Goal: Information Seeking & Learning: Check status

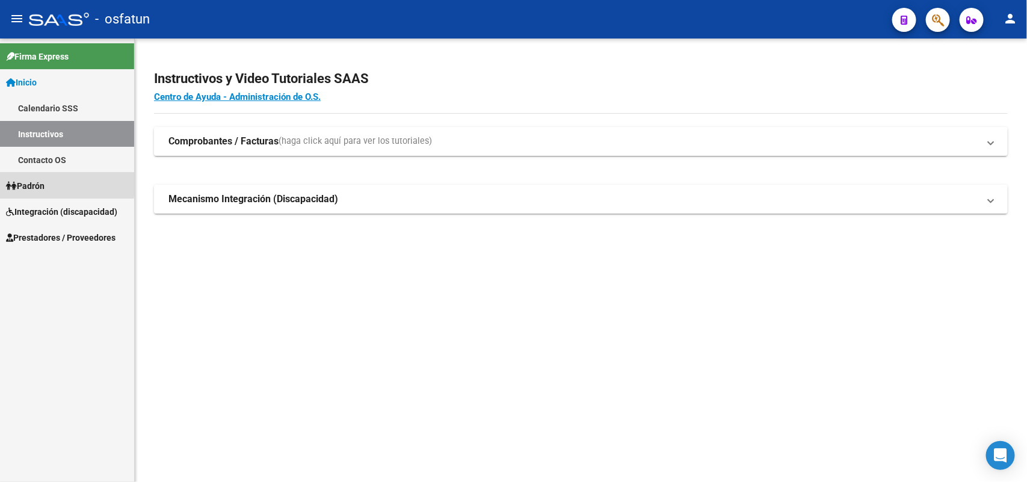
click at [37, 182] on span "Padrón" at bounding box center [25, 185] width 39 height 13
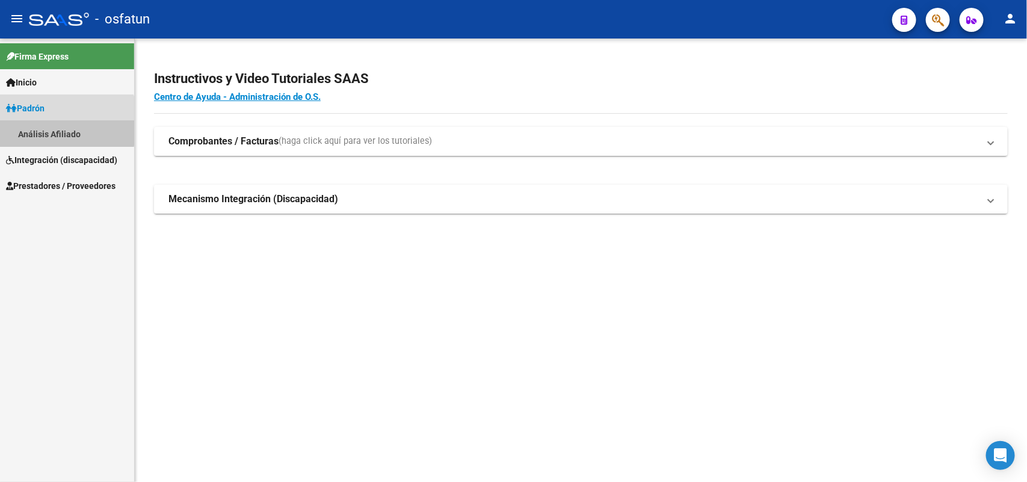
click at [52, 128] on link "Análisis Afiliado" at bounding box center [67, 134] width 134 height 26
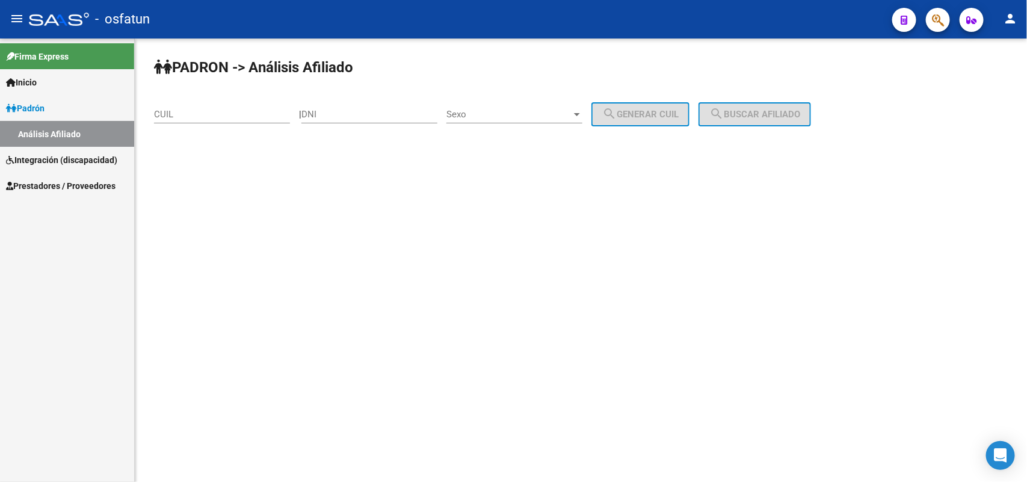
click at [166, 112] on input "CUIL" at bounding box center [222, 114] width 136 height 11
click at [789, 110] on span "search Buscar afiliado" at bounding box center [754, 114] width 91 height 11
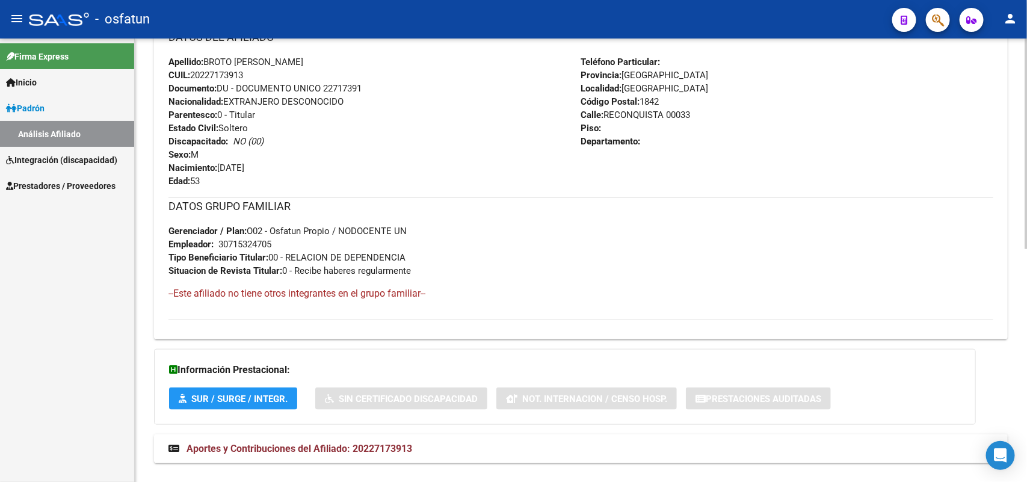
scroll to position [491, 0]
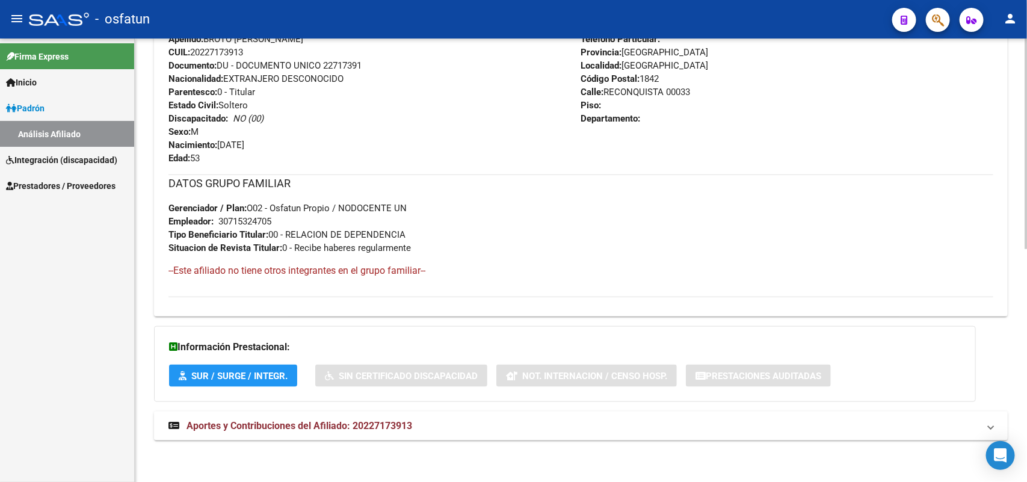
click at [378, 425] on span "Aportes y Contribuciones del Afiliado: 20227173913" at bounding box center [300, 425] width 226 height 11
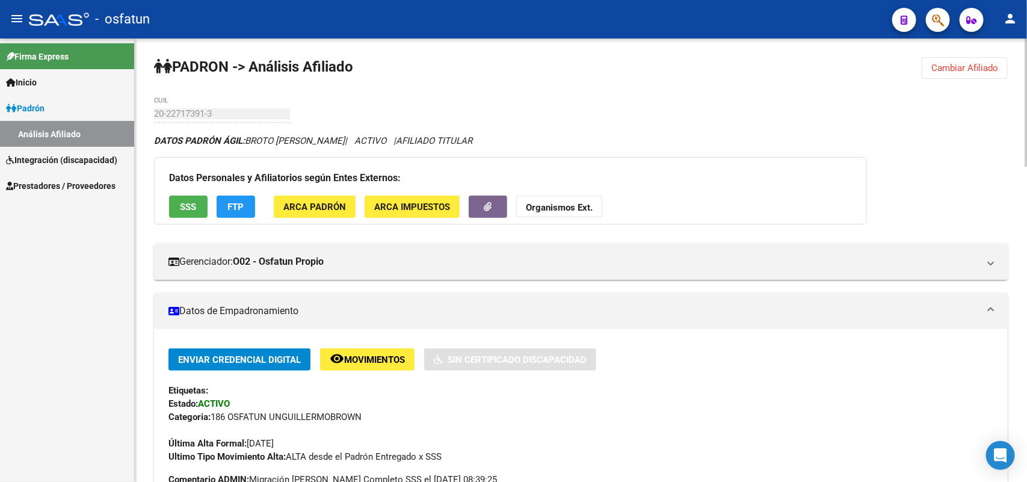
scroll to position [0, 0]
click at [573, 206] on strong "Organismos Ext." at bounding box center [559, 208] width 67 height 11
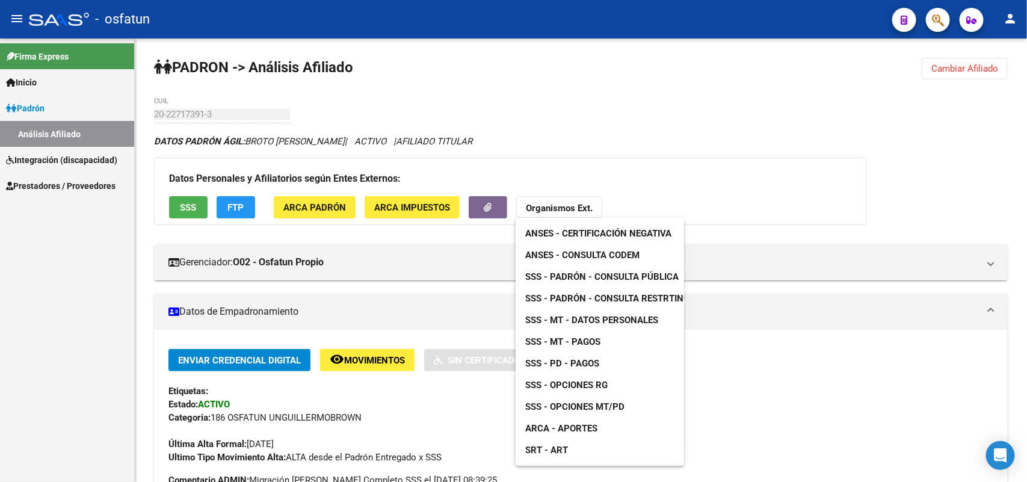
click at [590, 257] on span "ANSES - Consulta CODEM" at bounding box center [582, 255] width 114 height 11
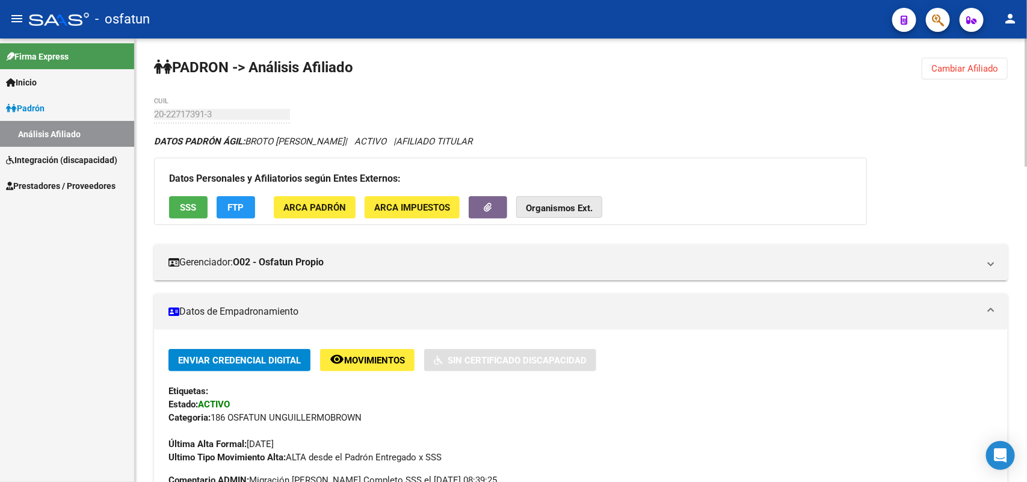
click at [584, 205] on strong "Organismos Ext." at bounding box center [559, 208] width 67 height 11
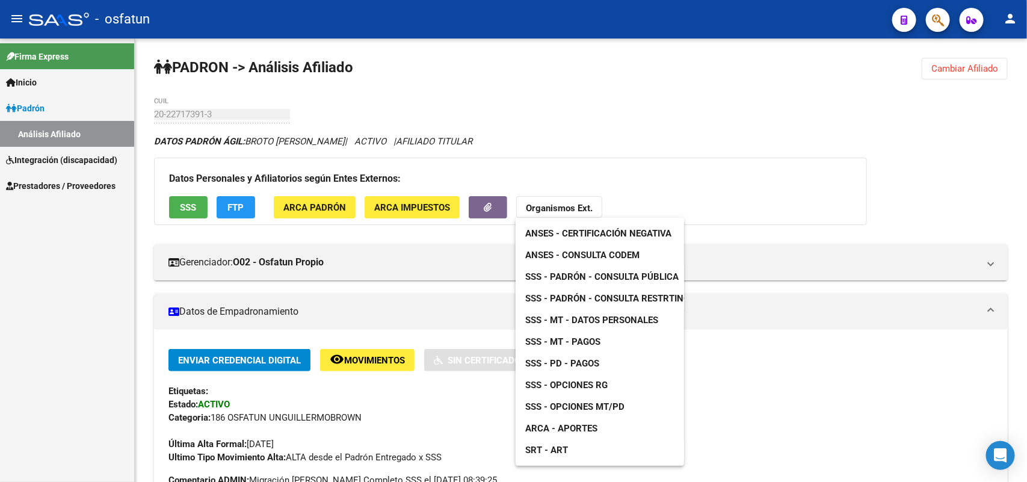
click at [600, 280] on span "SSS - Padrón - Consulta Pública" at bounding box center [601, 276] width 153 height 11
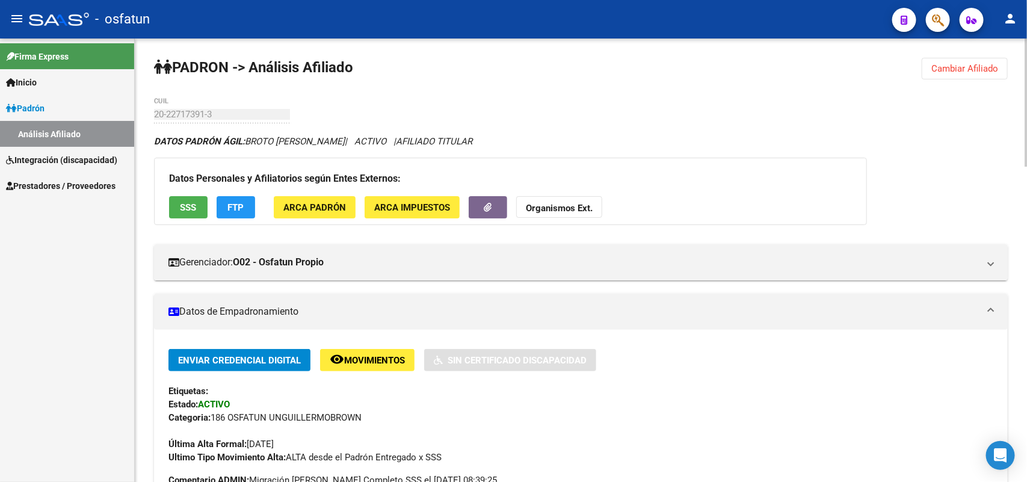
click at [573, 206] on strong "Organismos Ext." at bounding box center [559, 208] width 67 height 11
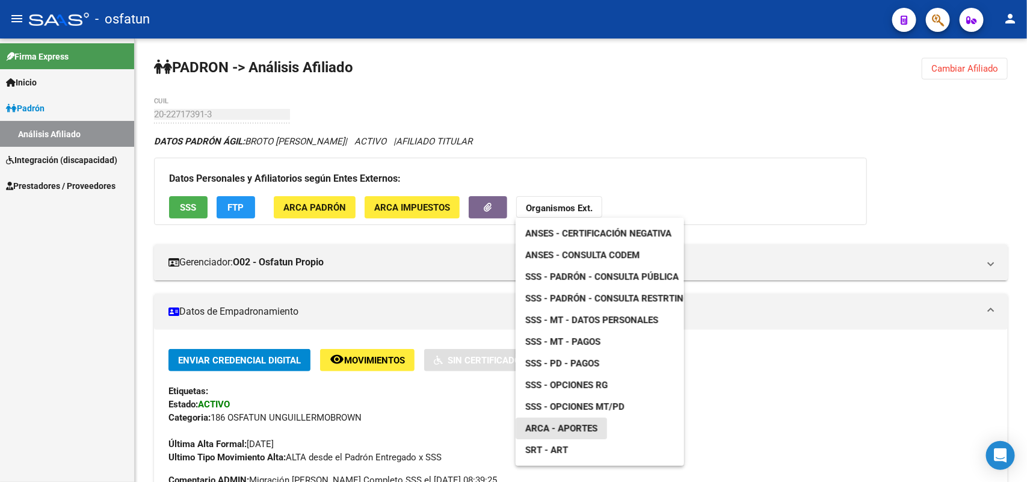
click at [570, 428] on span "ARCA - Aportes" at bounding box center [561, 428] width 72 height 11
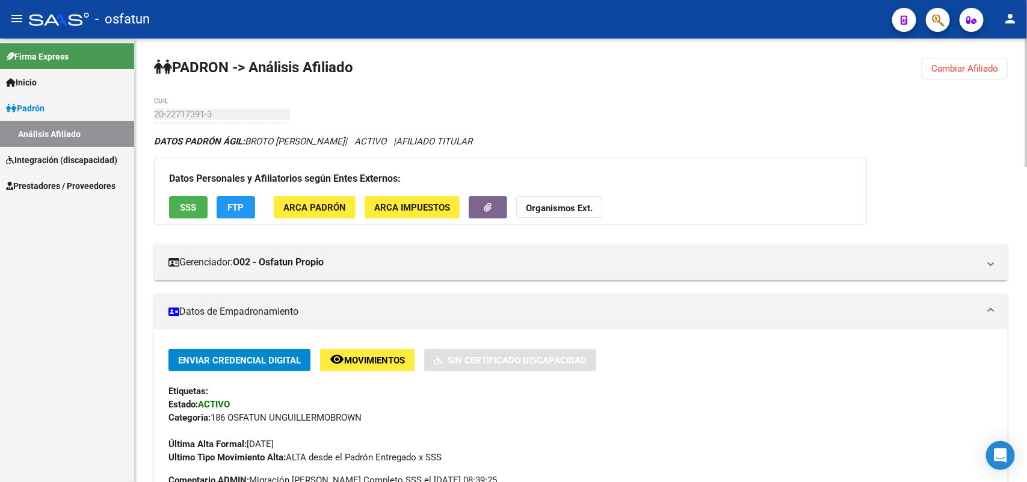
click at [978, 70] on span "Cambiar Afiliado" at bounding box center [964, 68] width 67 height 11
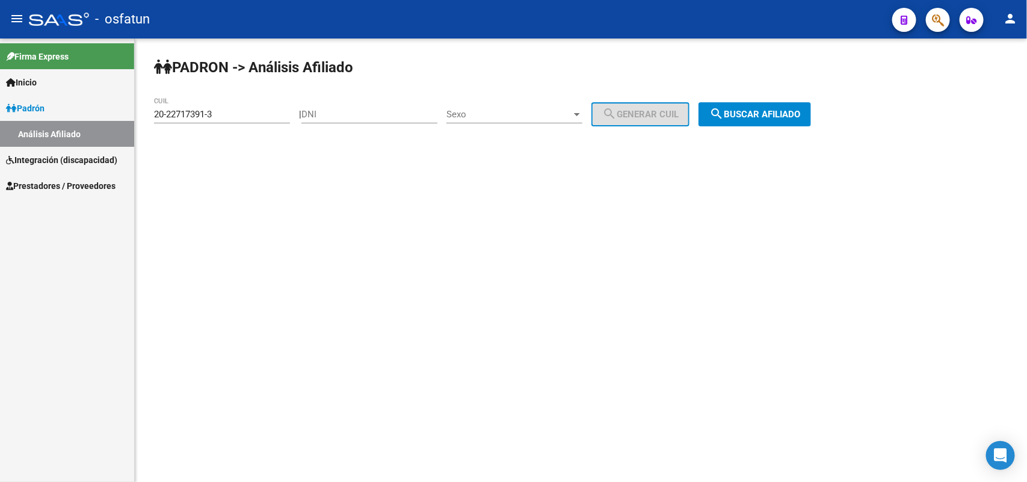
click at [232, 106] on div "20-22717391-3 CUIL" at bounding box center [222, 110] width 136 height 26
drag, startPoint x: 224, startPoint y: 112, endPoint x: 108, endPoint y: 108, distance: 116.2
click at [108, 108] on mat-sidenav-container "Firma Express Inicio Calendario SSS Instructivos Contacto OS [PERSON_NAME] Anál…" at bounding box center [513, 260] width 1027 height 443
click at [762, 116] on span "search Buscar afiliado" at bounding box center [754, 114] width 91 height 11
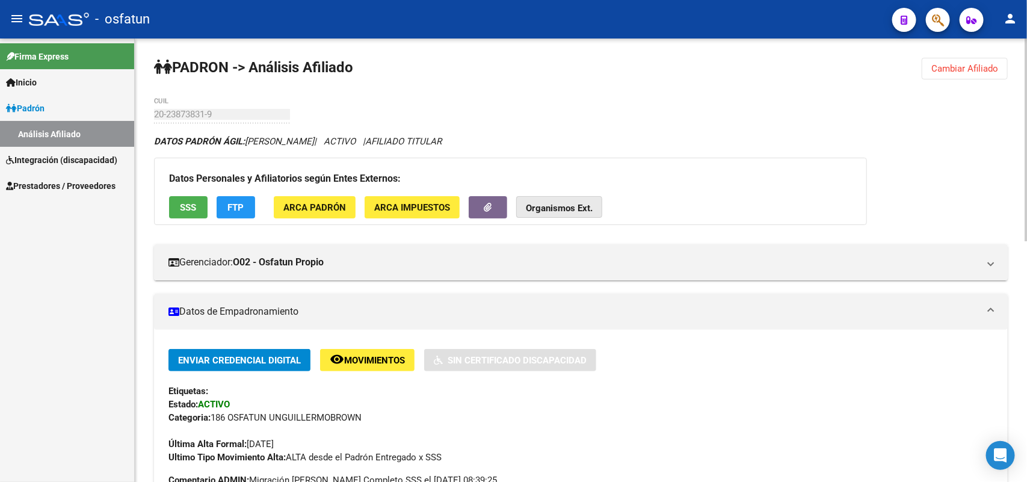
click at [564, 209] on strong "Organismos Ext." at bounding box center [559, 208] width 67 height 11
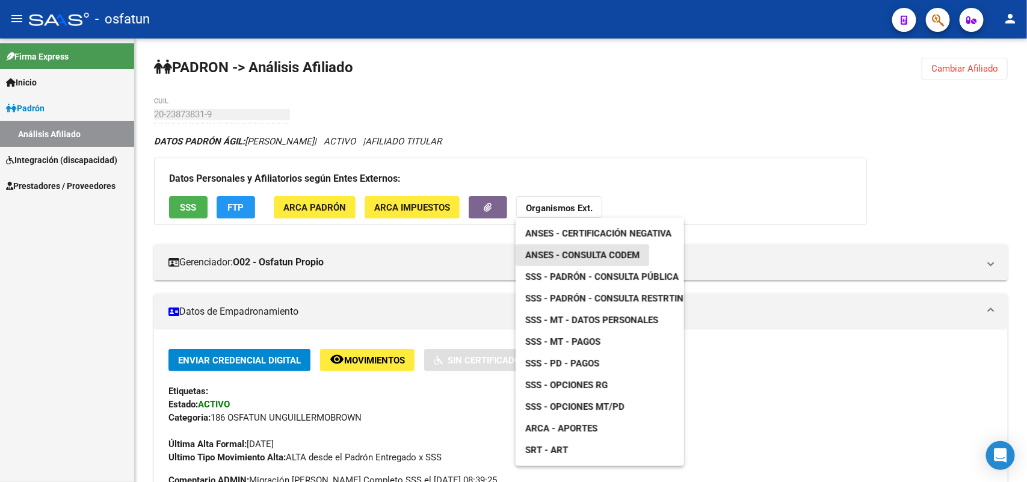
click at [600, 253] on span "ANSES - Consulta CODEM" at bounding box center [582, 255] width 114 height 11
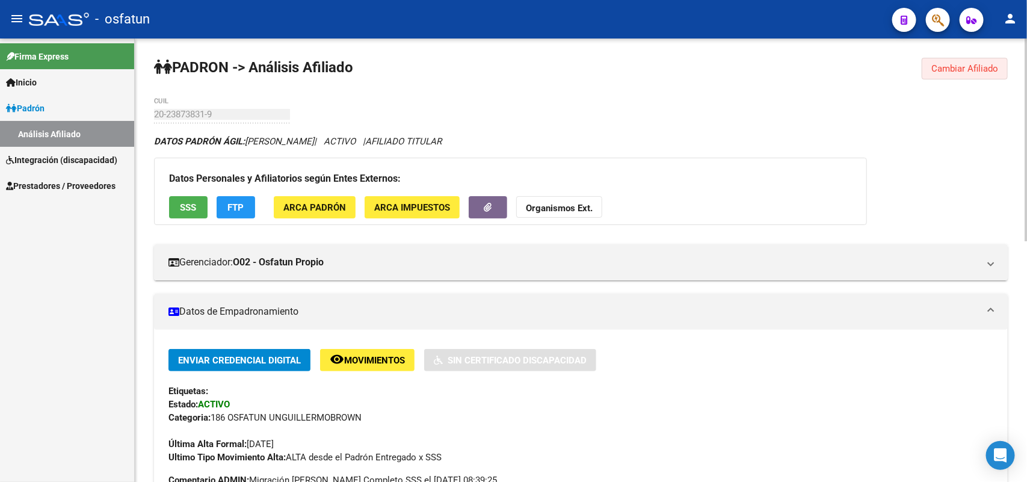
click at [974, 65] on span "Cambiar Afiliado" at bounding box center [964, 68] width 67 height 11
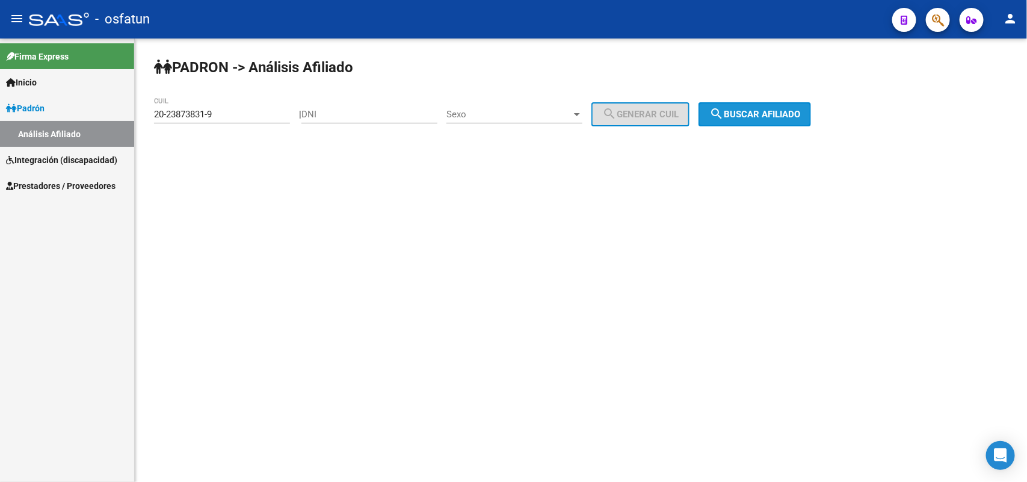
click at [779, 113] on span "search Buscar afiliado" at bounding box center [754, 114] width 91 height 11
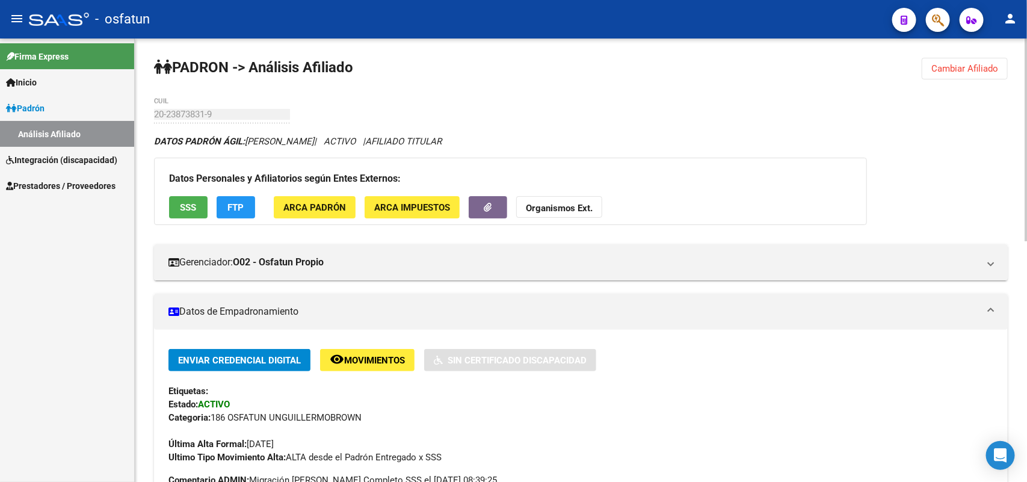
click at [572, 208] on strong "Organismos Ext." at bounding box center [559, 208] width 67 height 11
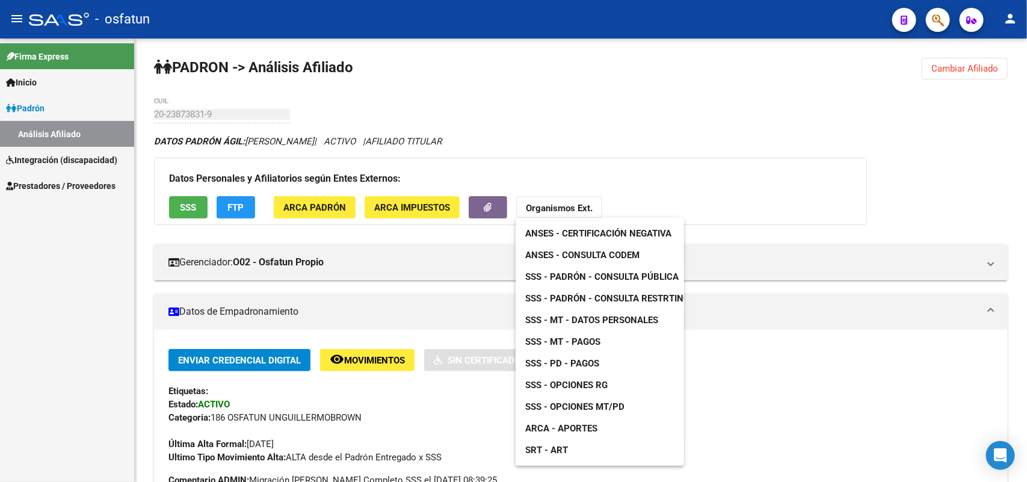
click at [558, 425] on span "ARCA - Aportes" at bounding box center [561, 428] width 72 height 11
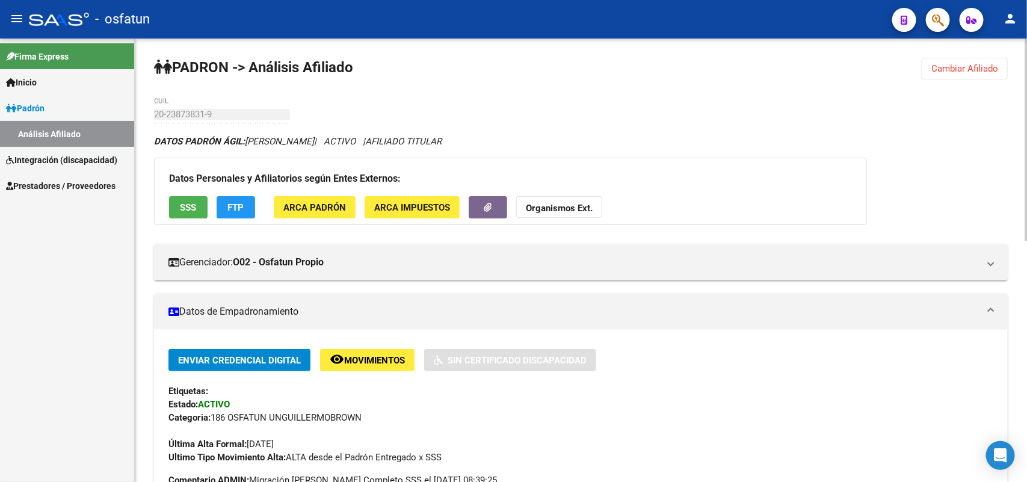
click at [982, 67] on span "Cambiar Afiliado" at bounding box center [964, 68] width 67 height 11
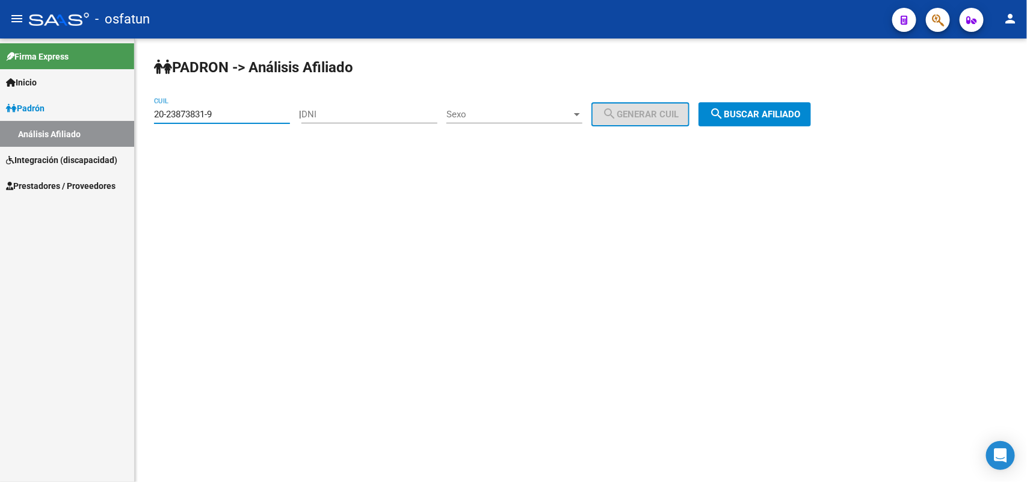
drag, startPoint x: 241, startPoint y: 116, endPoint x: 131, endPoint y: 102, distance: 110.9
click at [131, 102] on mat-sidenav-container "Firma Express Inicio Calendario SSS Instructivos Contacto OS [PERSON_NAME] Anál…" at bounding box center [513, 260] width 1027 height 443
click at [766, 112] on span "search Buscar afiliado" at bounding box center [754, 114] width 91 height 11
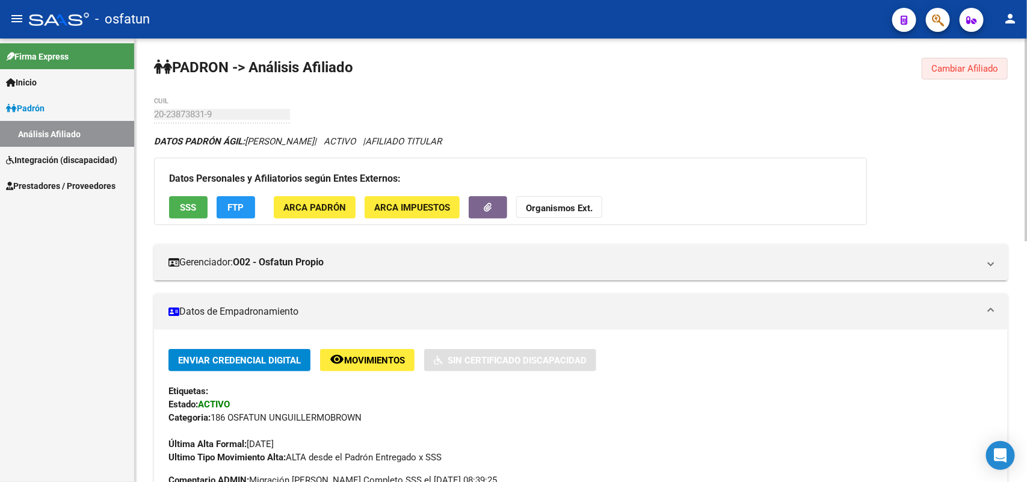
click at [964, 70] on span "Cambiar Afiliado" at bounding box center [964, 68] width 67 height 11
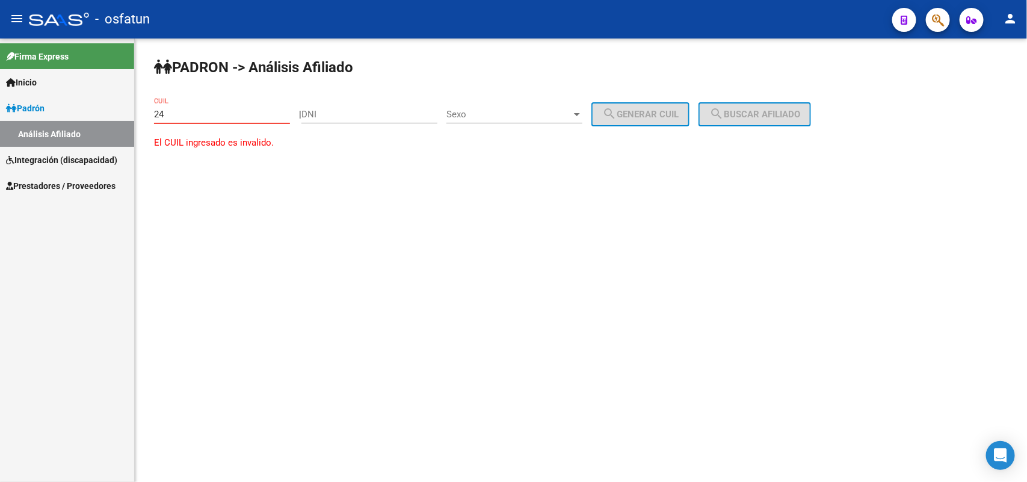
type input "2"
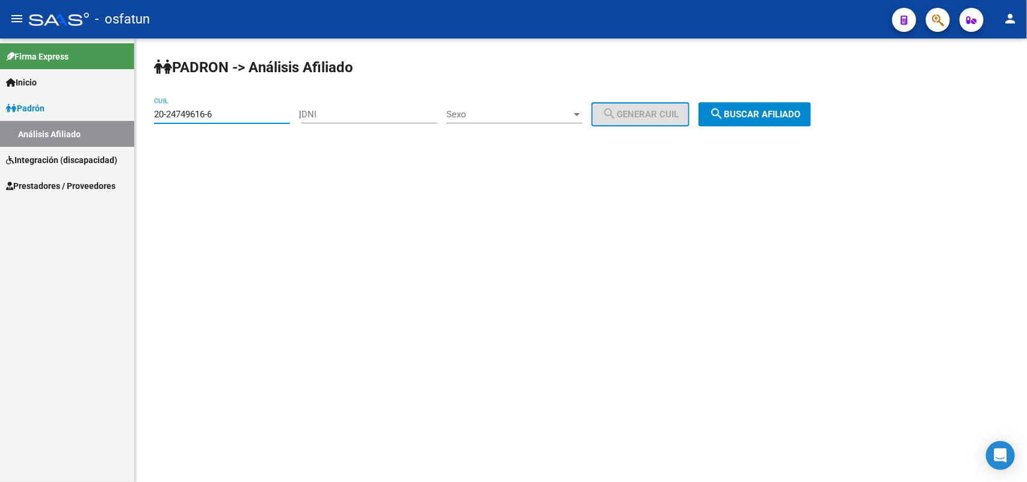
click at [782, 110] on span "search Buscar afiliado" at bounding box center [754, 114] width 91 height 11
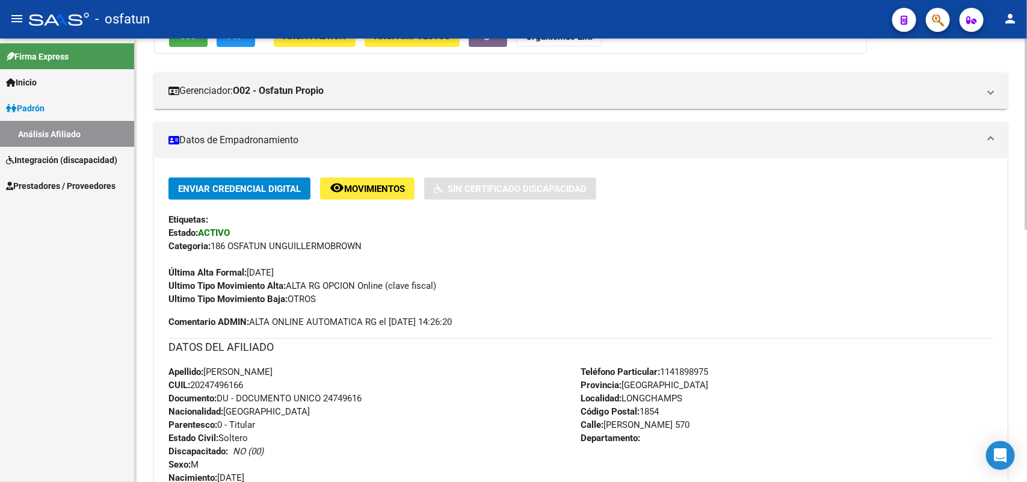
scroll to position [150, 0]
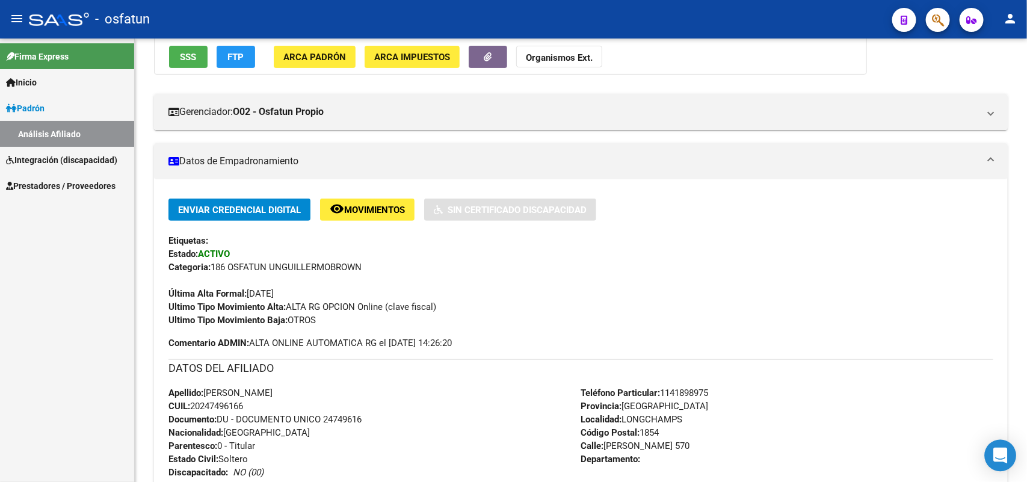
click at [997, 461] on icon "Open Intercom Messenger" at bounding box center [1001, 456] width 16 height 16
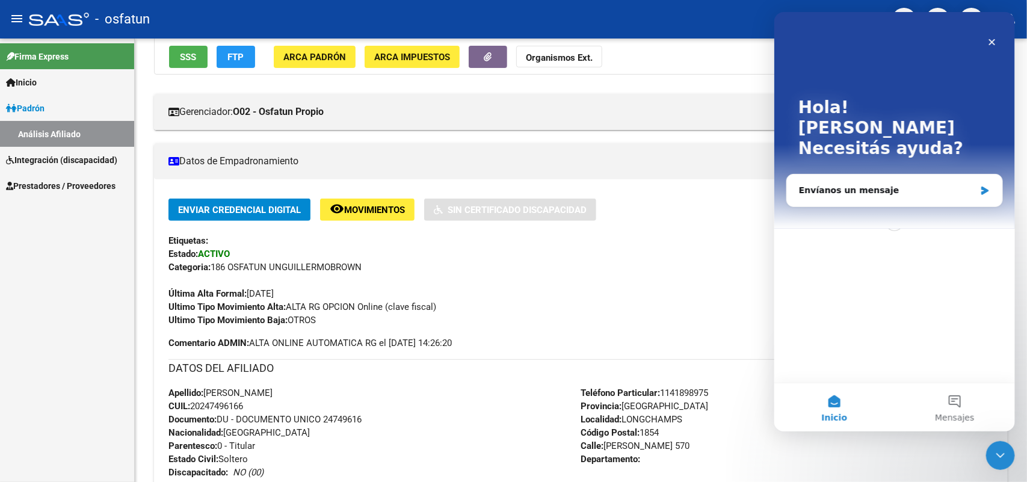
scroll to position [0, 0]
click at [992, 39] on icon "Cerrar" at bounding box center [992, 42] width 10 height 10
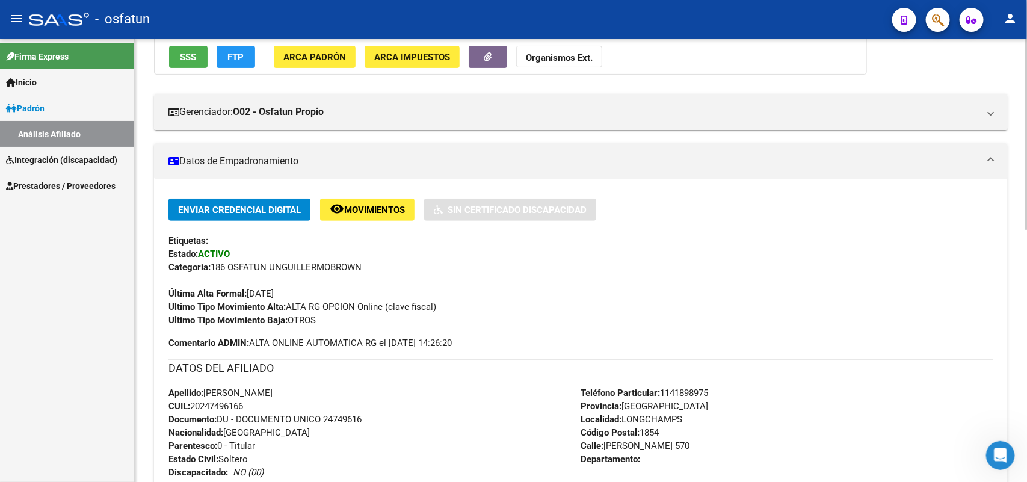
click at [567, 62] on button "Organismos Ext." at bounding box center [559, 57] width 86 height 22
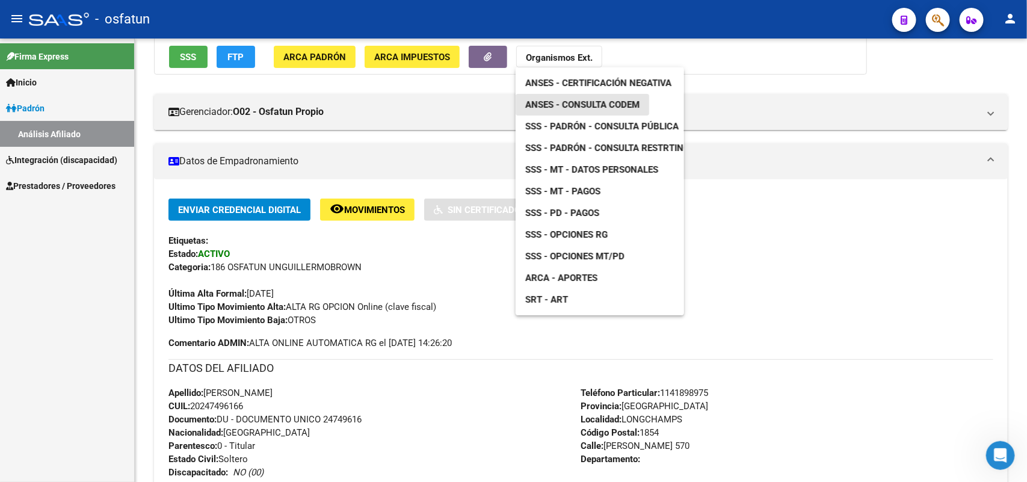
click at [578, 103] on span "ANSES - Consulta CODEM" at bounding box center [582, 104] width 114 height 11
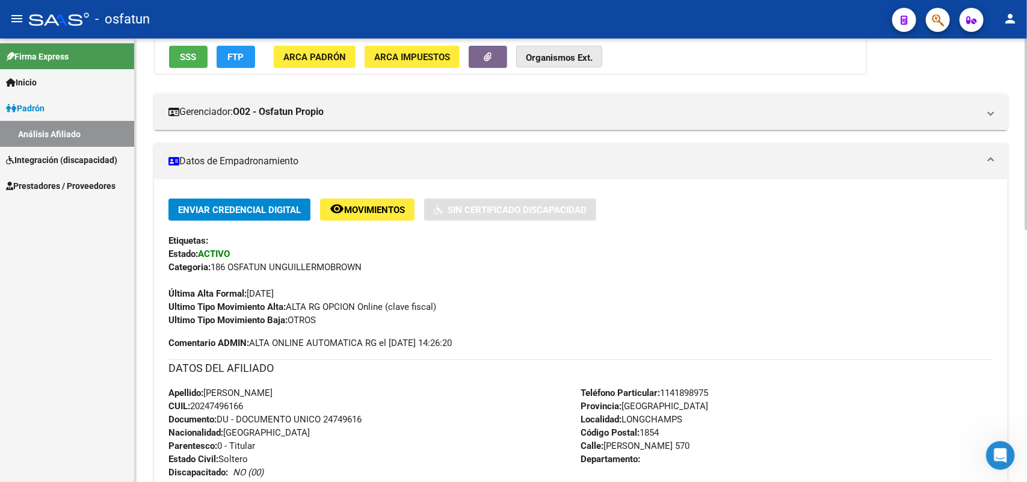
click at [564, 58] on strong "Organismos Ext." at bounding box center [559, 57] width 67 height 11
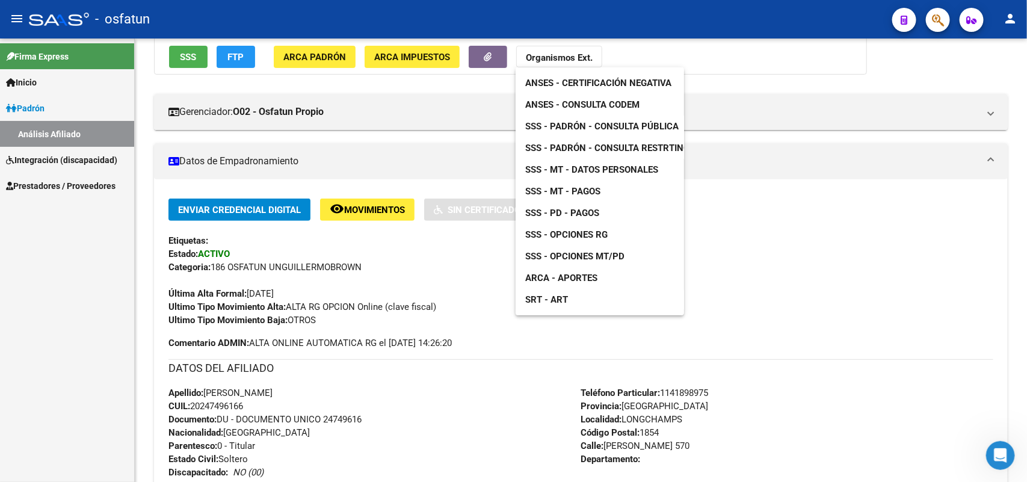
click at [585, 126] on span "SSS - Padrón - Consulta Pública" at bounding box center [601, 126] width 153 height 11
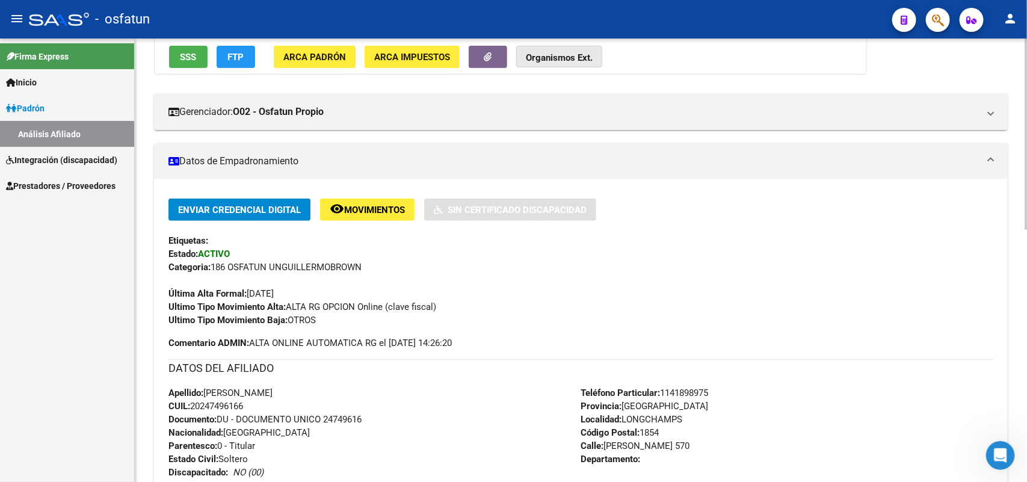
click at [570, 57] on strong "Organismos Ext." at bounding box center [559, 57] width 67 height 11
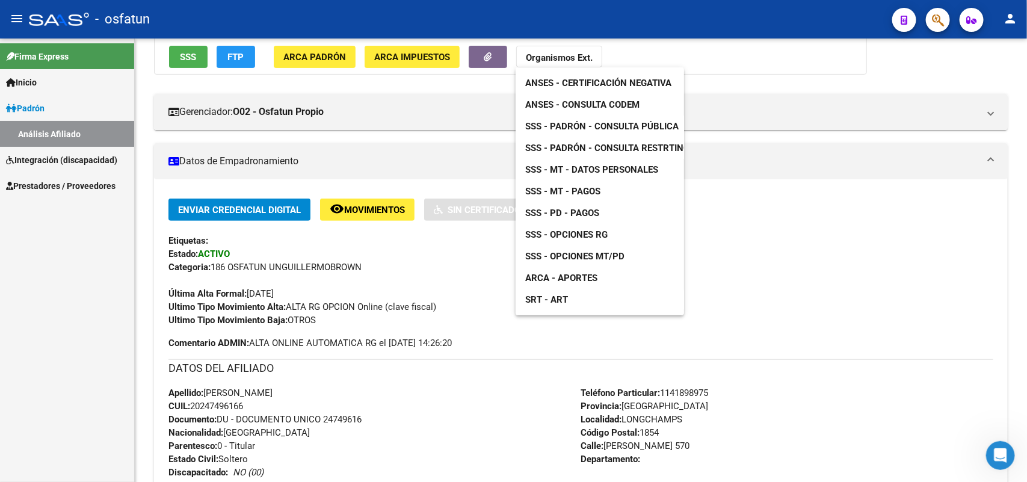
click at [590, 167] on span "SSS - MT - Datos Personales" at bounding box center [591, 169] width 133 height 11
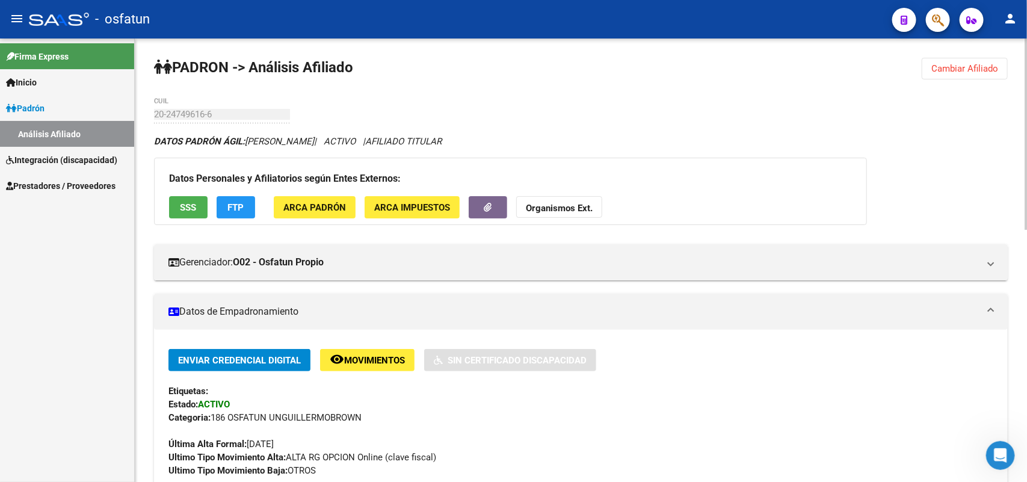
click at [971, 70] on span "Cambiar Afiliado" at bounding box center [964, 68] width 67 height 11
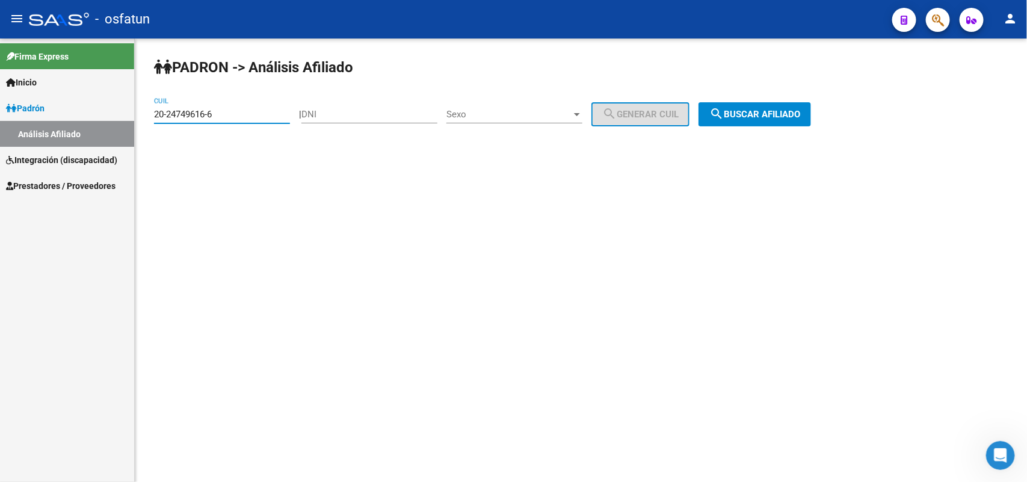
drag, startPoint x: 248, startPoint y: 116, endPoint x: 128, endPoint y: 116, distance: 119.7
click at [128, 116] on mat-sidenav-container "Firma Express Inicio Calendario SSS Instructivos Contacto OS [PERSON_NAME] Anál…" at bounding box center [513, 260] width 1027 height 443
type input "27-16596317-8"
click at [777, 111] on span "search Buscar afiliado" at bounding box center [754, 114] width 91 height 11
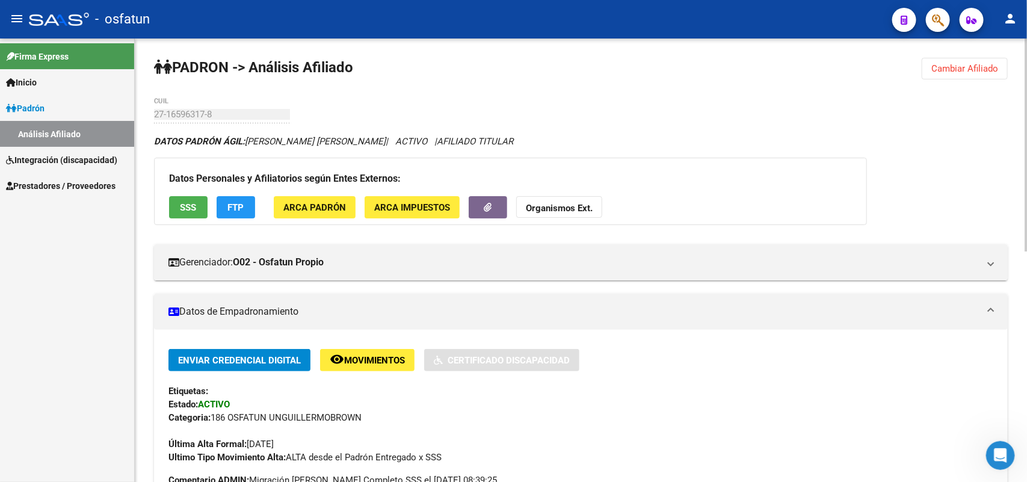
click at [579, 203] on strong "Organismos Ext." at bounding box center [559, 208] width 67 height 11
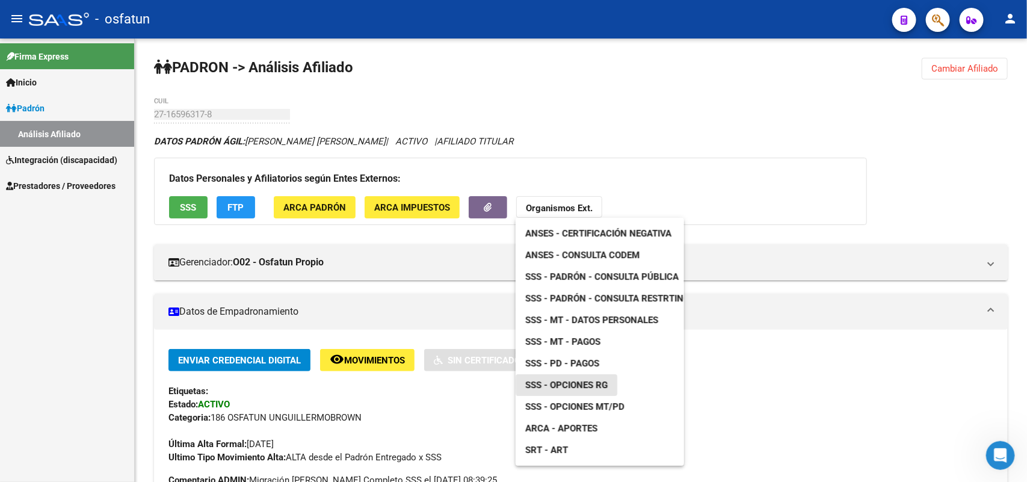
click at [597, 384] on span "SSS - Opciones RG" at bounding box center [566, 385] width 82 height 11
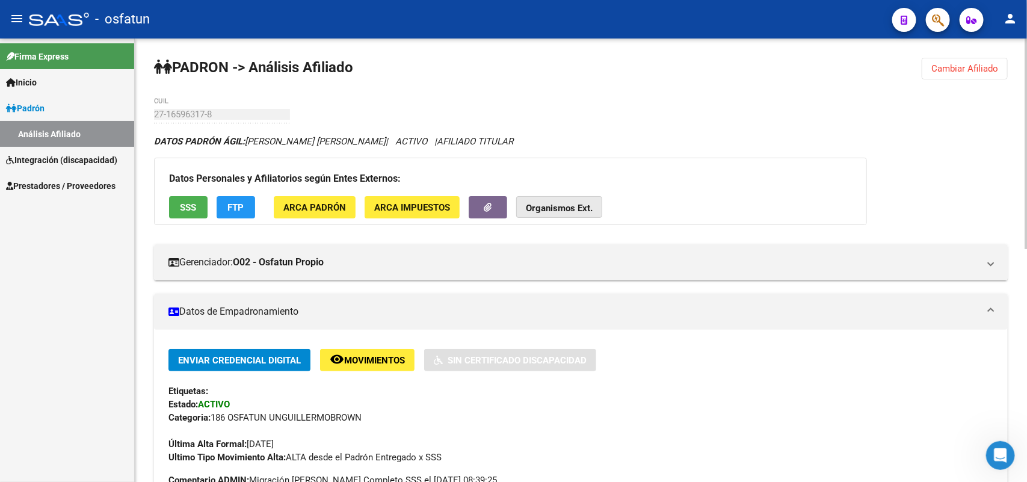
click at [566, 211] on strong "Organismos Ext." at bounding box center [559, 208] width 67 height 11
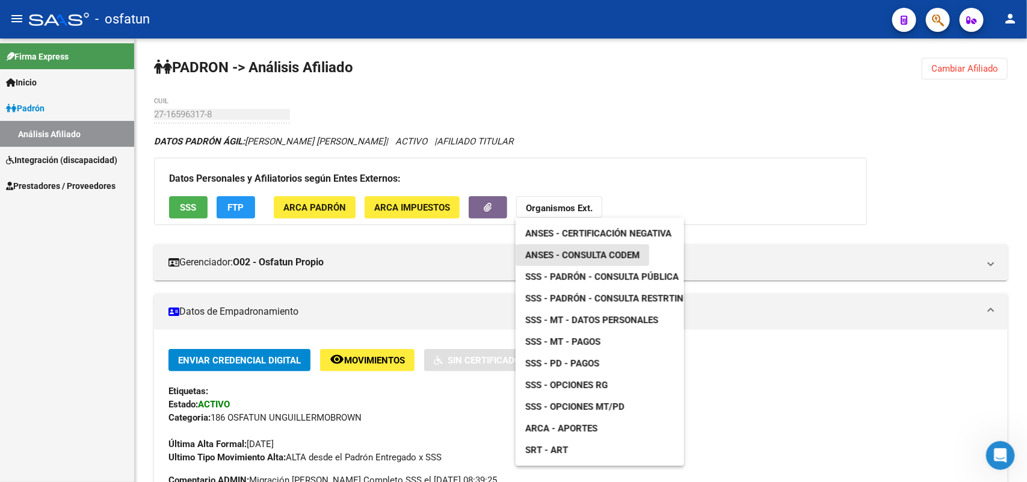
click at [582, 254] on span "ANSES - Consulta CODEM" at bounding box center [582, 255] width 114 height 11
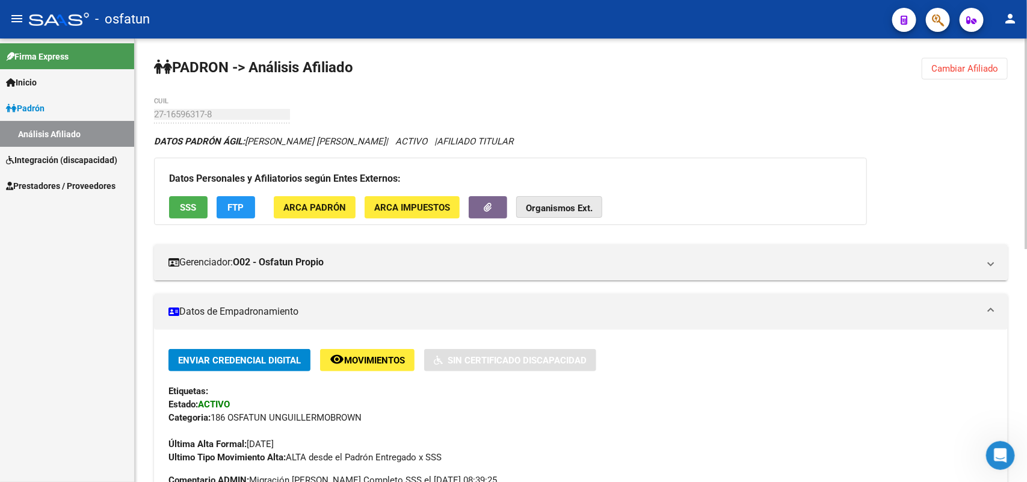
click at [564, 203] on strong "Organismos Ext." at bounding box center [559, 208] width 67 height 11
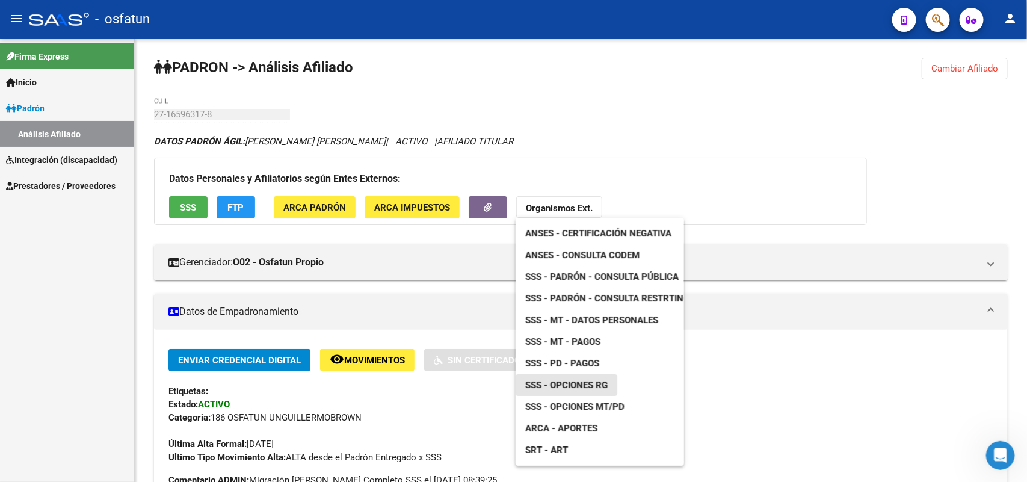
click at [585, 382] on span "SSS - Opciones RG" at bounding box center [566, 385] width 82 height 11
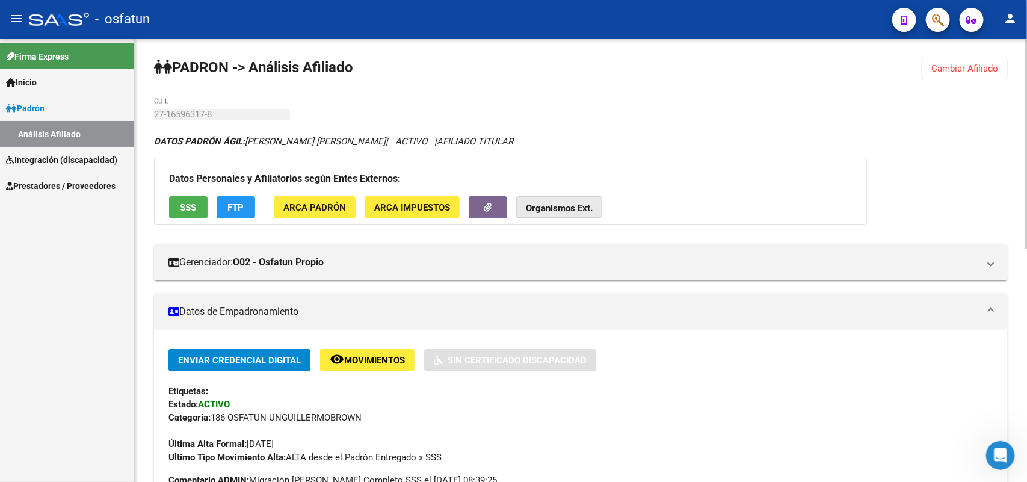
click at [588, 206] on strong "Organismos Ext." at bounding box center [559, 208] width 67 height 11
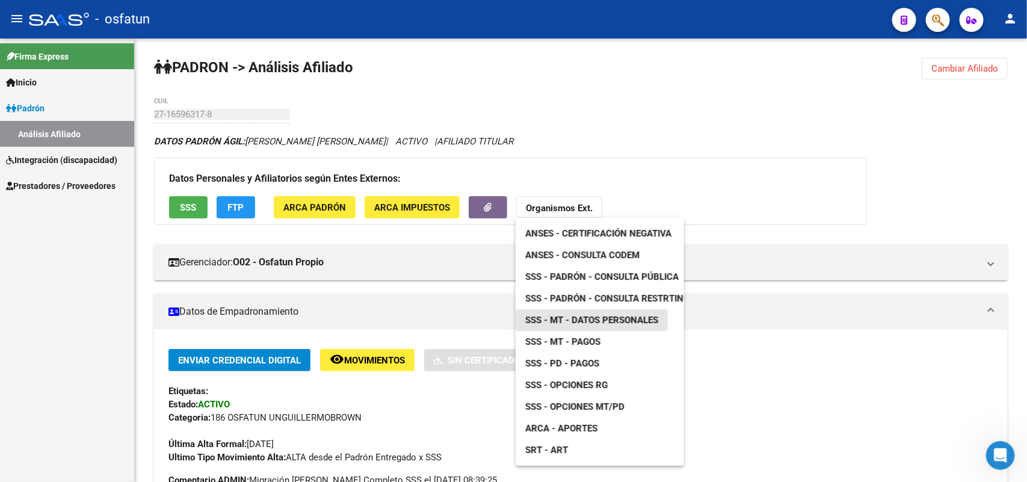
click at [590, 320] on span "SSS - MT - Datos Personales" at bounding box center [591, 320] width 133 height 11
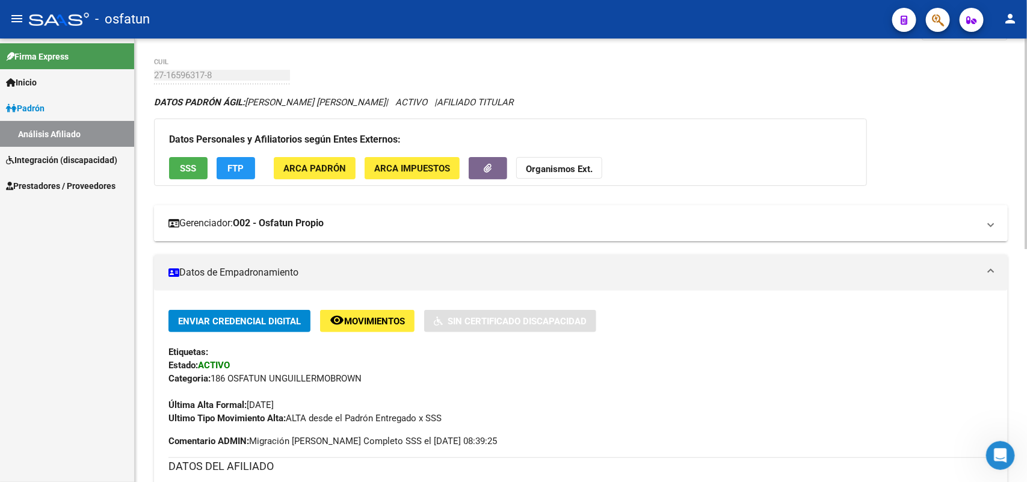
scroll to position [150, 0]
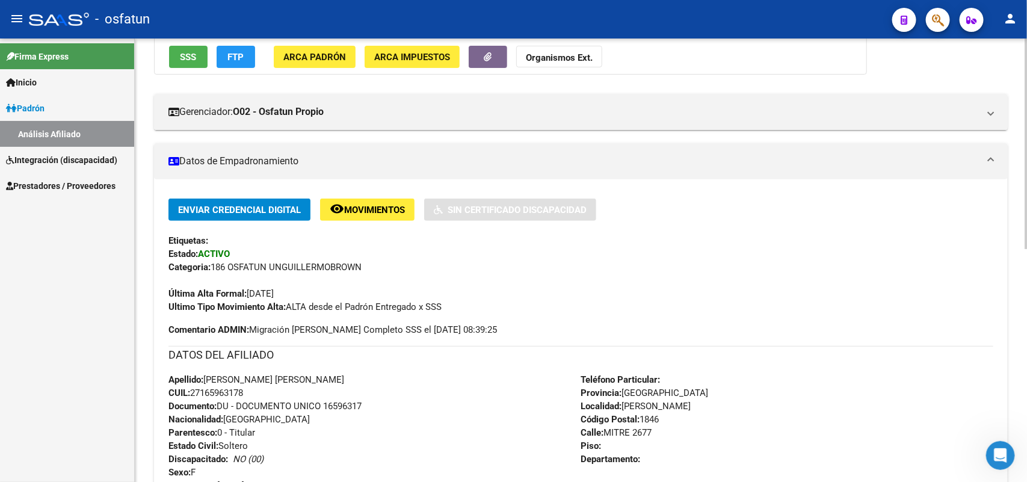
click at [555, 55] on strong "Organismos Ext." at bounding box center [559, 57] width 67 height 11
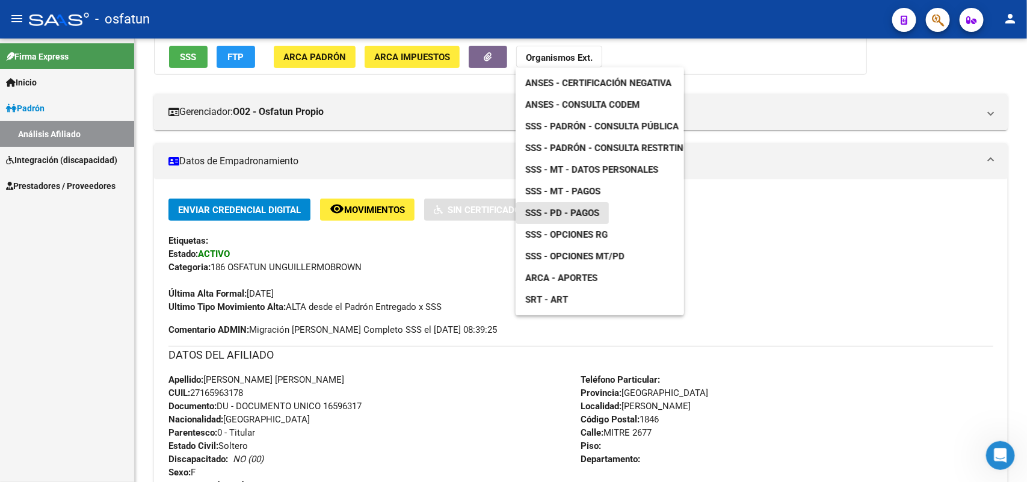
click at [576, 211] on span "SSS - PD - Pagos" at bounding box center [562, 213] width 74 height 11
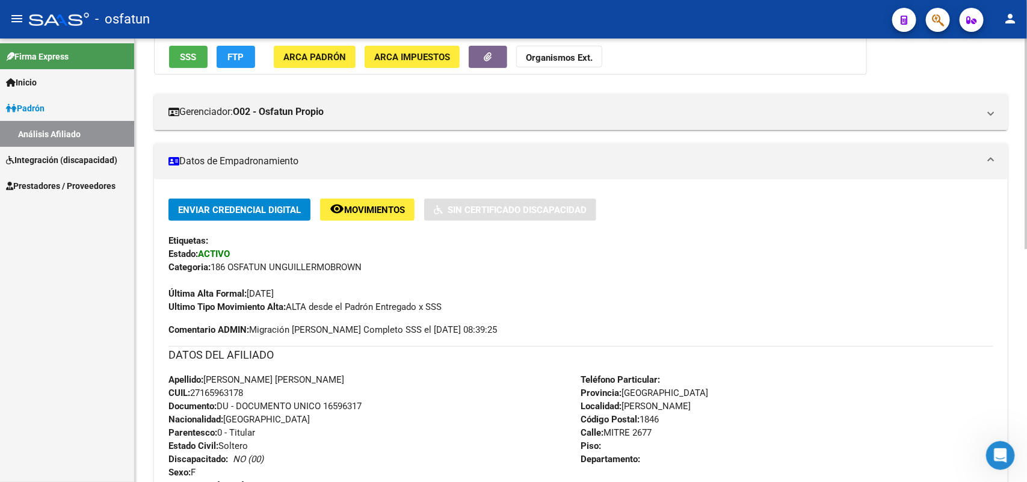
click at [564, 52] on strong "Organismos Ext." at bounding box center [559, 57] width 67 height 11
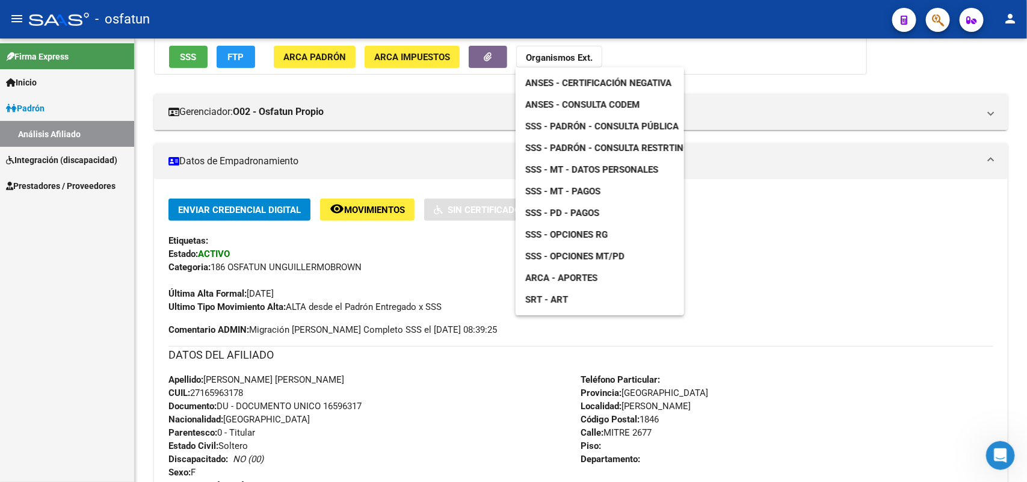
click at [570, 187] on span "SSS - MT - Pagos" at bounding box center [562, 191] width 75 height 11
